Goal: Task Accomplishment & Management: Manage account settings

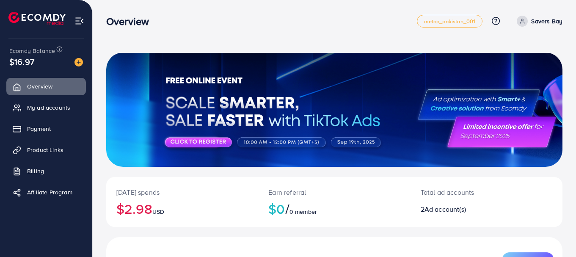
click at [45, 139] on ul "Overview My ad accounts Payment Product Links Billing Affiliate Program" at bounding box center [46, 141] width 92 height 135
click at [36, 124] on link "Payment" at bounding box center [46, 128] width 80 height 17
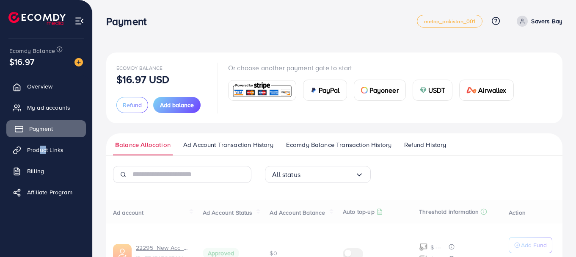
click at [36, 124] on link "Payment" at bounding box center [46, 128] width 80 height 17
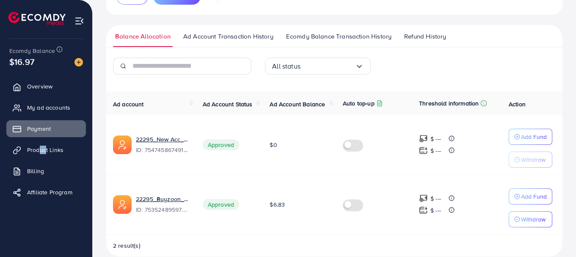
scroll to position [121, 0]
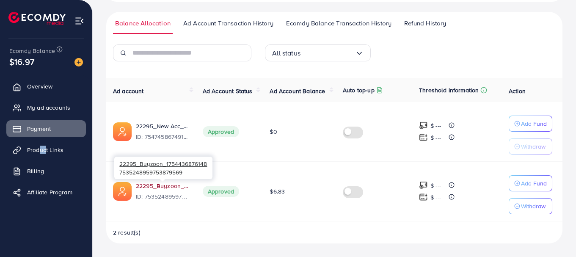
click at [173, 184] on link "22295_Buyzoon_1754436876148" at bounding box center [162, 186] width 53 height 8
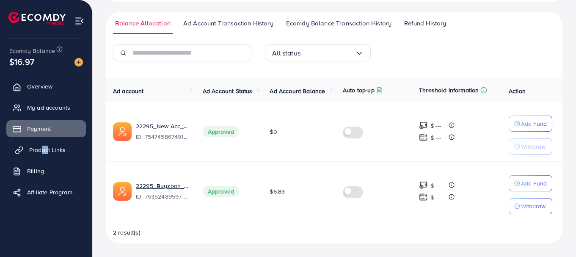
click at [51, 146] on span "Product Links" at bounding box center [47, 150] width 36 height 8
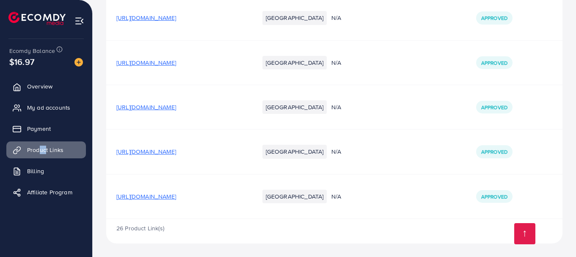
scroll to position [1651, 0]
